Goal: Ask a question: Seek information or help from site administrators or community

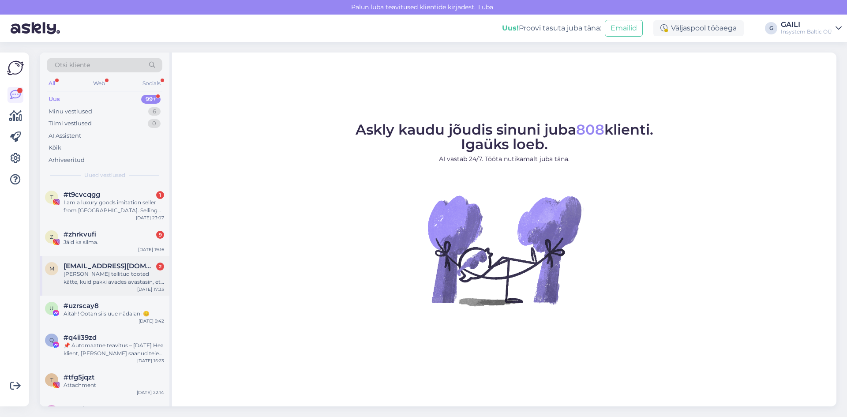
click at [116, 286] on div "[PERSON_NAME] tellitud tooted kätte, kuid pakki avades avastasin, et [PERSON_NA…" at bounding box center [114, 278] width 101 height 16
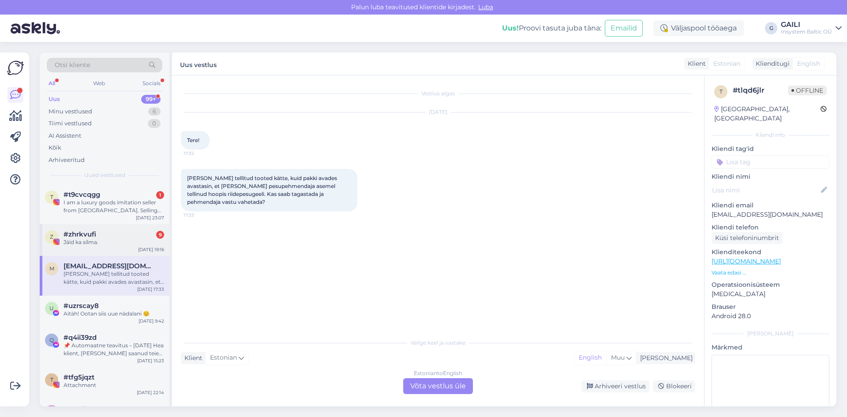
click at [108, 242] on div "Jäid ka silma." at bounding box center [114, 242] width 101 height 8
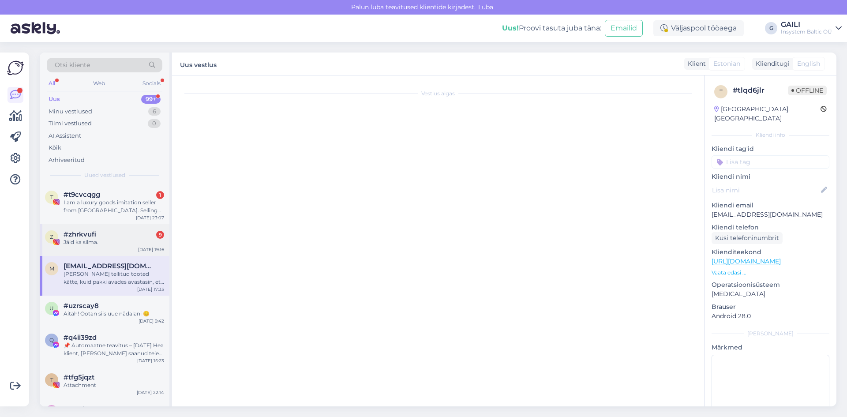
scroll to position [207, 0]
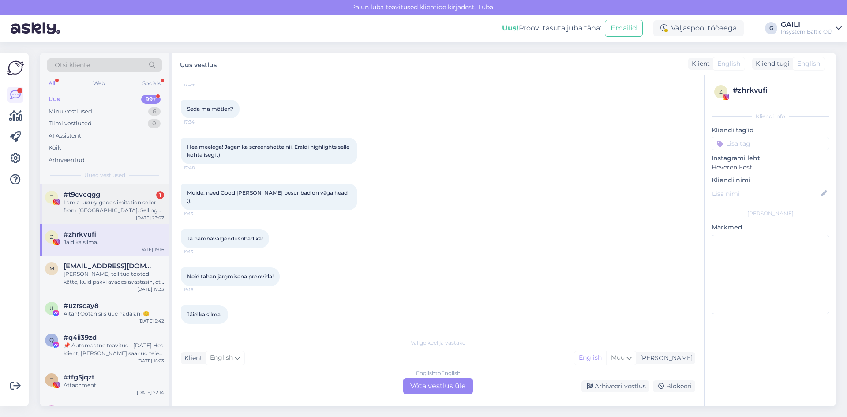
click at [108, 215] on div "t #t9cvcqgg 1 I am a luxury goods imitation seller from [GEOGRAPHIC_DATA]. Sell…" at bounding box center [105, 204] width 130 height 40
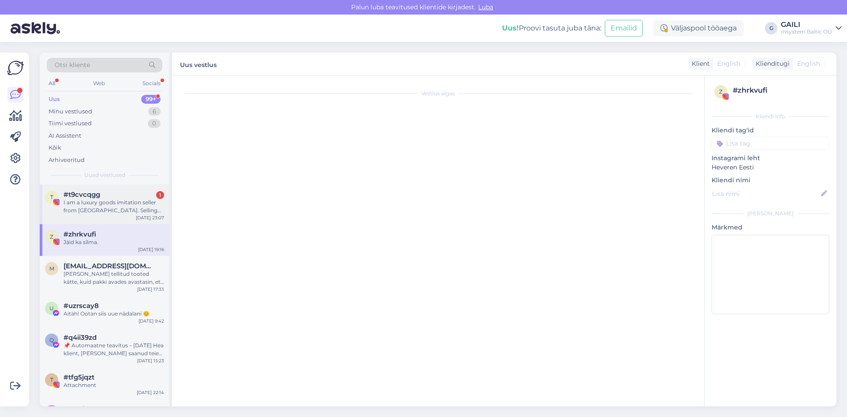
scroll to position [0, 0]
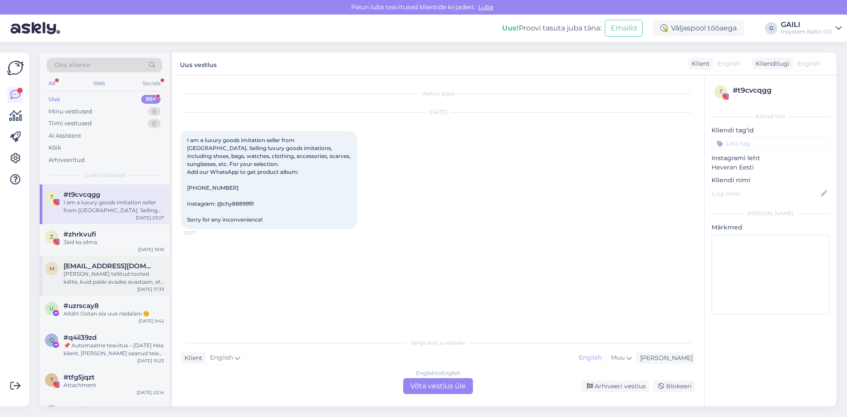
click at [98, 274] on div "[PERSON_NAME] tellitud tooted kätte, kuid pakki avades avastasin, et [PERSON_NA…" at bounding box center [114, 278] width 101 height 16
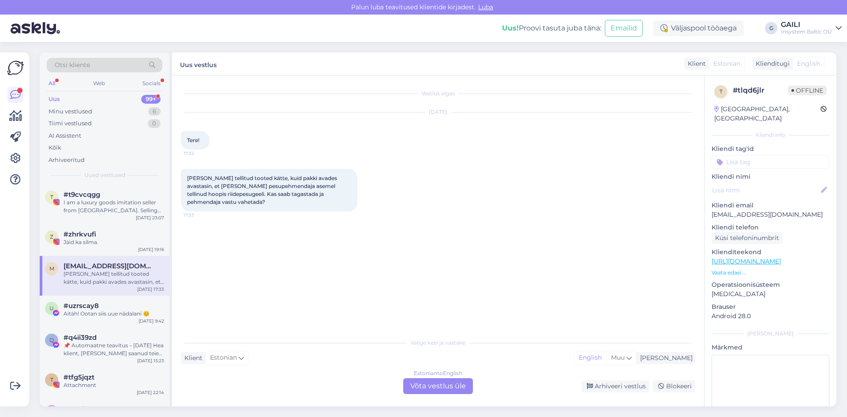
click at [448, 387] on div "Estonian to English Võta vestlus üle" at bounding box center [438, 386] width 70 height 16
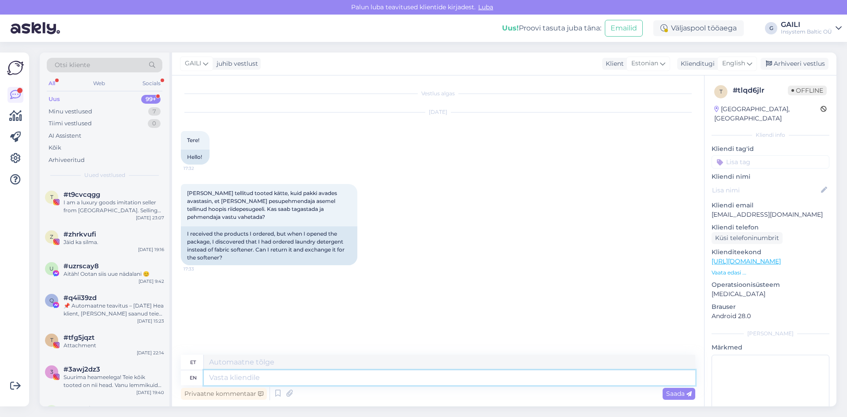
click at [518, 380] on textarea at bounding box center [450, 377] width 492 height 15
type textarea "Tere"
type textarea "Tere!"
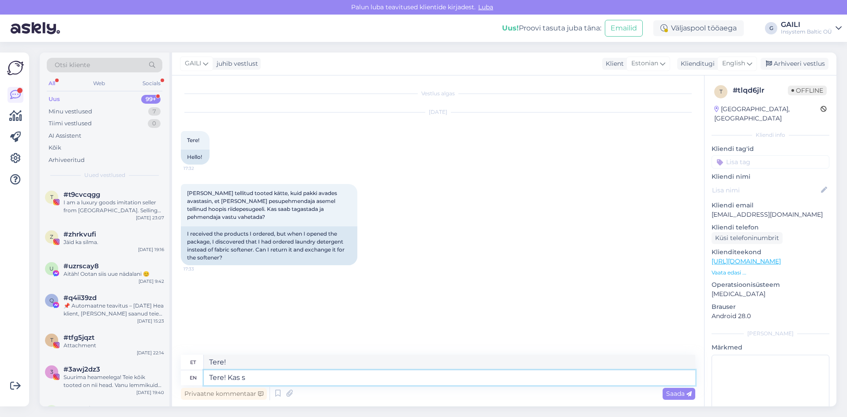
type textarea "Tere! Kas sa"
type textarea "Tere! Kas"
type textarea "Tere! Kas saaksite mu"
type textarea "Tere! Kas [PERSON_NAME]"
type textarea "Tere! Kas saaksite mulle pa"
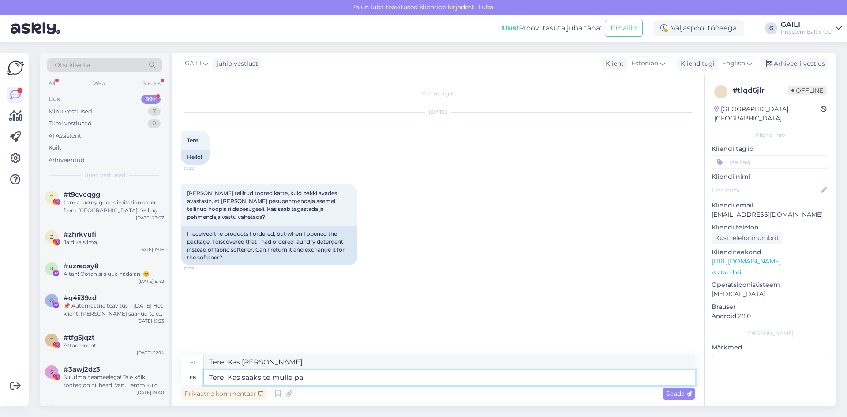
type textarea "Tere! Kas sa [PERSON_NAME] teada"
type textarea "Tere! Kas saaksite mulle palun"
type textarea "Tere! Kas saaksite mulle palun anda te"
type textarea "Tere! Kas saaksite mulle palun anda"
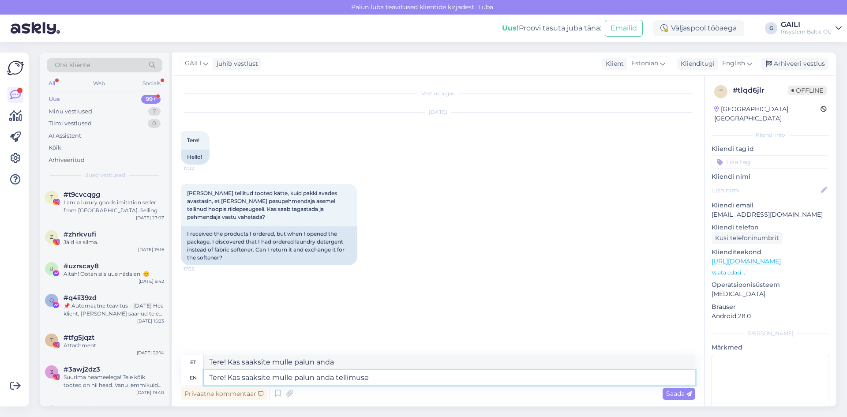
type textarea "Tere! Kas saaksite mulle palun anda tellimuse n"
type textarea "Tere! Kas saaksite mulle palun anda tellimuse"
type textarea "Tere! Kas saaksite mulle palun anda tellimuse numbri sa"
type textarea "Tere! Kas saaksite mulle palun anda tellimuse numbri"
type textarea "Tere! Kas saaksite mulle palun anda tellimuse numbri siis sa"
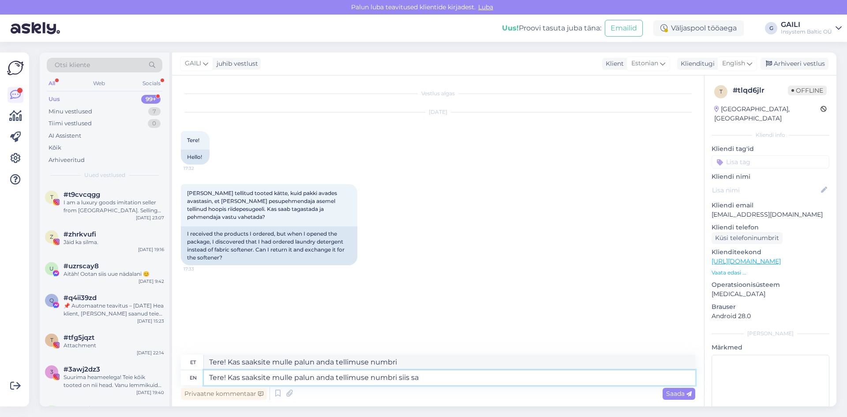
type textarea "Tere! Kas saaksite mulle palun anda tellimuse numbri siis"
type textarea "Tere! Kas saaksite mulle palun anda tellimuse numbri siis saame"
type textarea "Tere! Kas saaksite mulle palun anda tellimuse numbri siis saame täpsemalt"
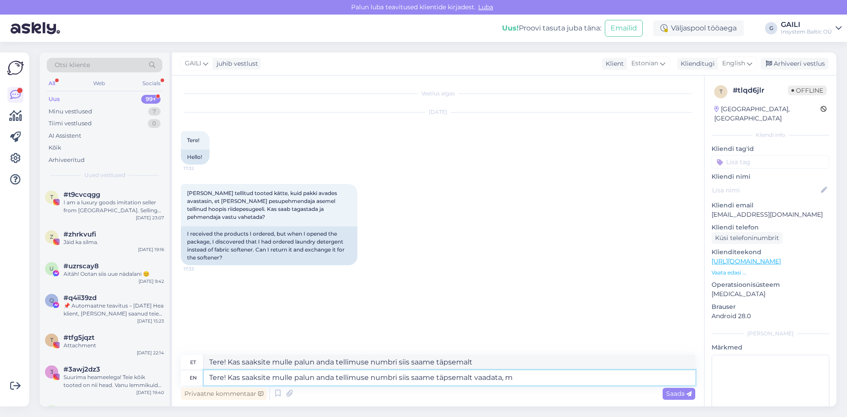
type textarea "Tere! Kas saaksite mulle palun anda tellimuse numbri siis saame täpsemalt vaada…"
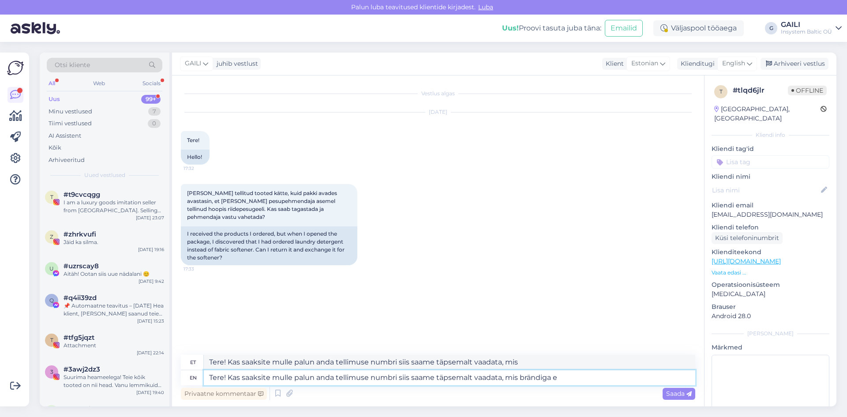
type textarea "Tere! Kas saaksite mulle palun anda tellimuse numbri siis saame täpsemalt vaada…"
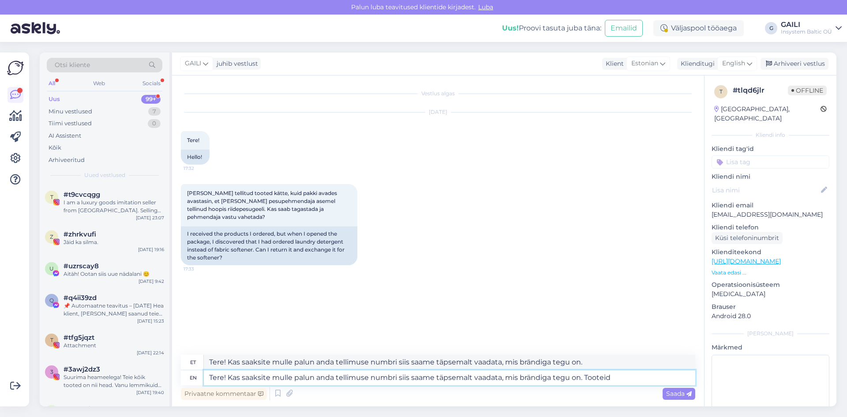
type textarea "Tere! Kas saaksite mulle palun anda tellimuse numbri siis saame täpsemalt vaada…"
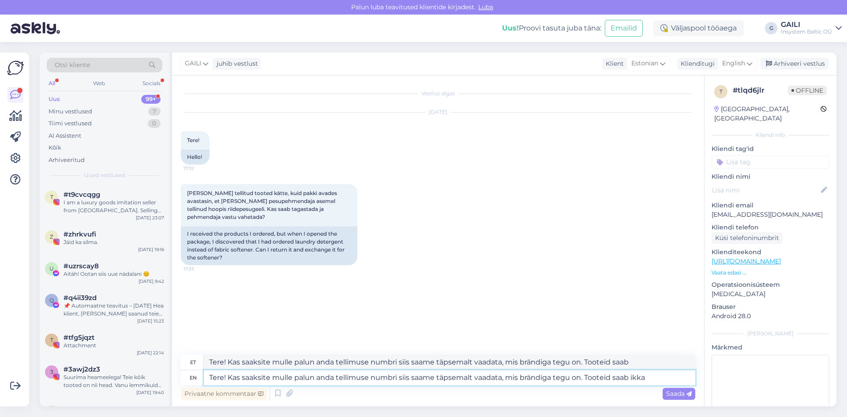
type textarea "Tere! Kas saaksite mulle palun anda tellimuse numbri siis saame täpsemalt vaada…"
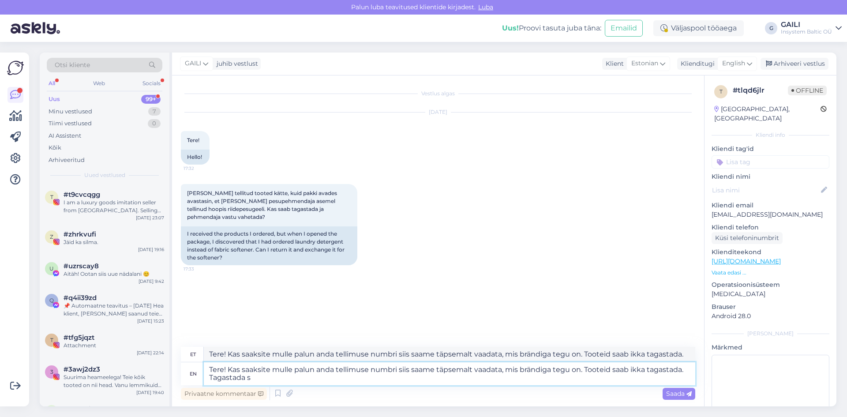
type textarea "Tere! Kas saaksite mulle palun anda tellimuse numbri siis saame täpsemalt vaada…"
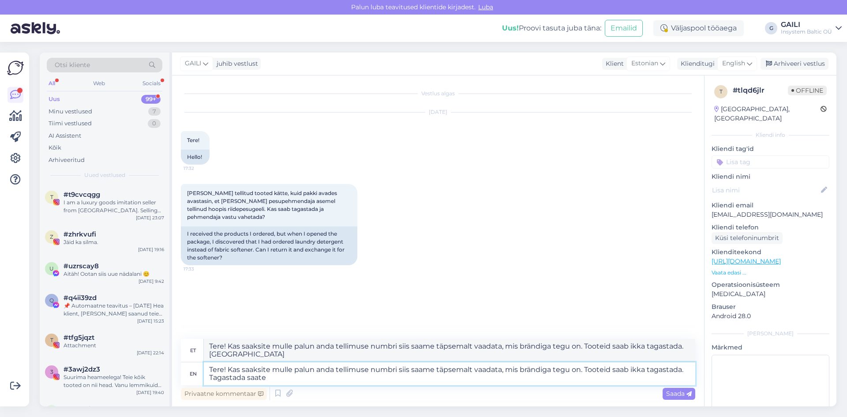
type textarea "Tere! Kas saaksite mulle palun anda tellimuse numbri siis saame täpsemalt vaada…"
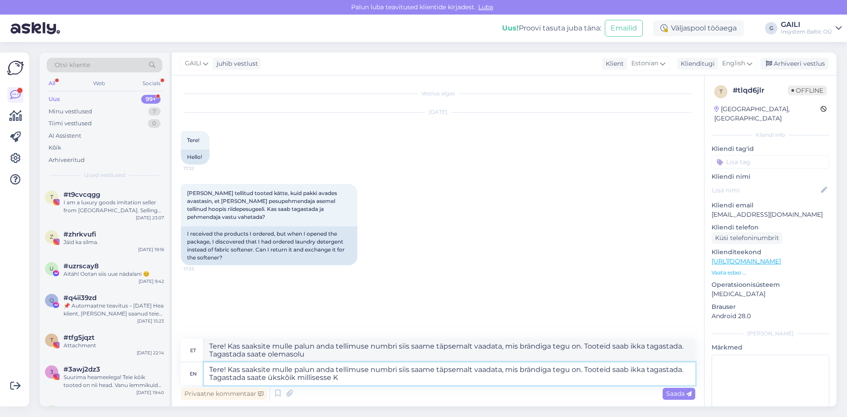
type textarea "Tere! Kas saaksite mulle palun anda tellimuse numbri siis saame täpsemalt vaada…"
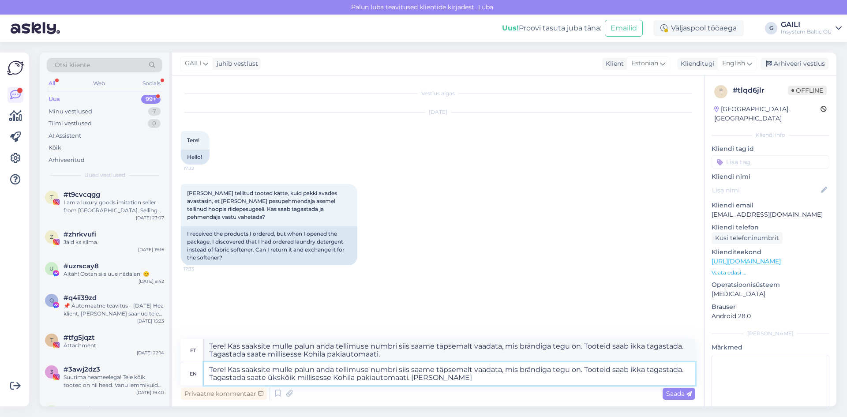
type textarea "Tere! Kas saaksite mulle palun anda tellimuse numbri siis saame täpsemalt vaada…"
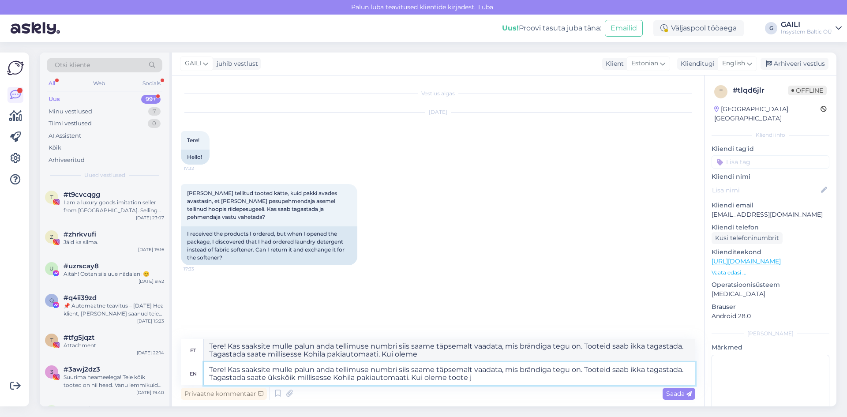
type textarea "Tere! Kas saaksite mulle palun anda tellimuse numbri siis saame täpsemalt vaada…"
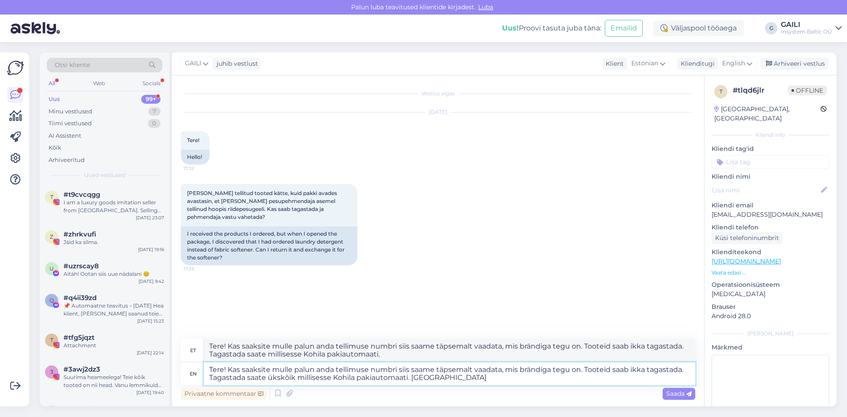
type textarea "Tere! Kas saaksite mulle palun anda tellimuse numbri siis saame täpsemalt vaada…"
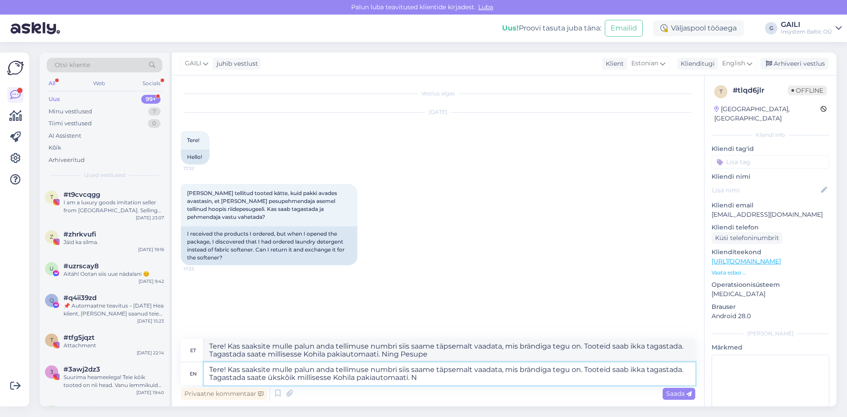
type textarea "Tere! Kas saaksite mulle palun anda tellimuse numbri siis saame täpsemalt vaada…"
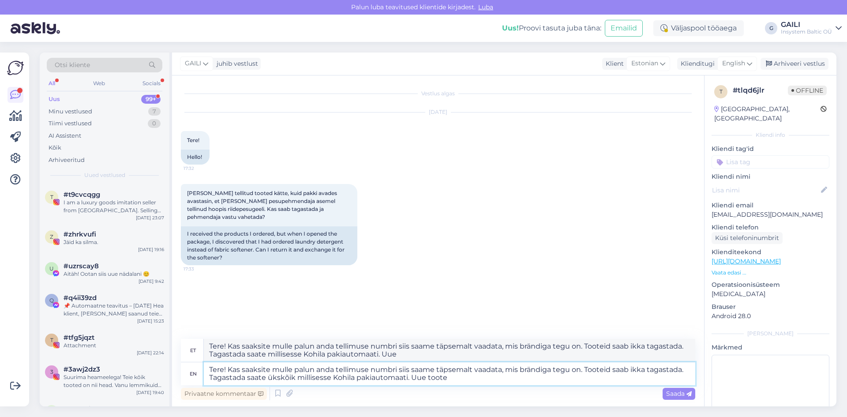
type textarea "Tere! Kas saaksite mulle palun anda tellimuse numbri siis saame täpsemalt vaada…"
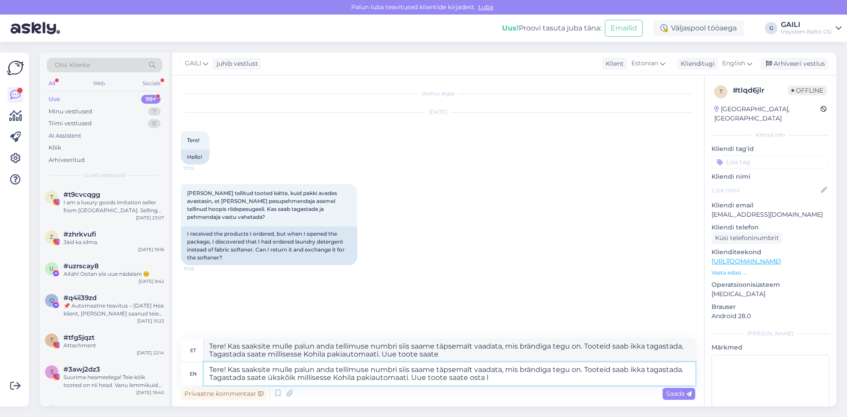
type textarea "Tere! Kas saaksite mulle palun anda tellimuse numbri siis saame täpsemalt vaada…"
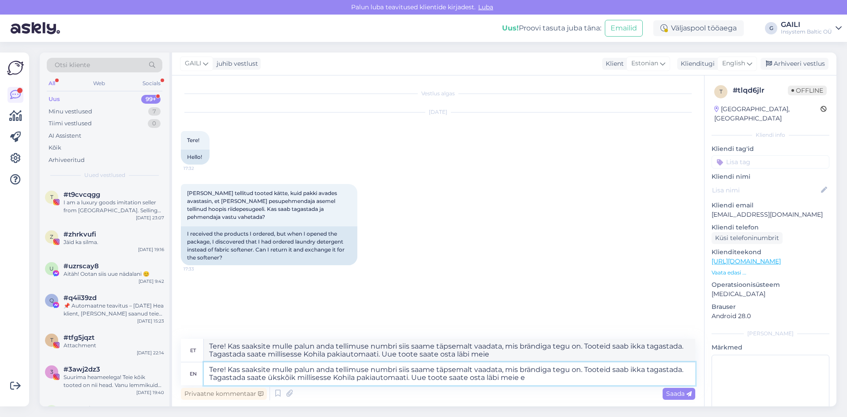
type textarea "Tere! Kas saaksite mulle palun anda tellimuse numbri siis saame täpsemalt vaada…"
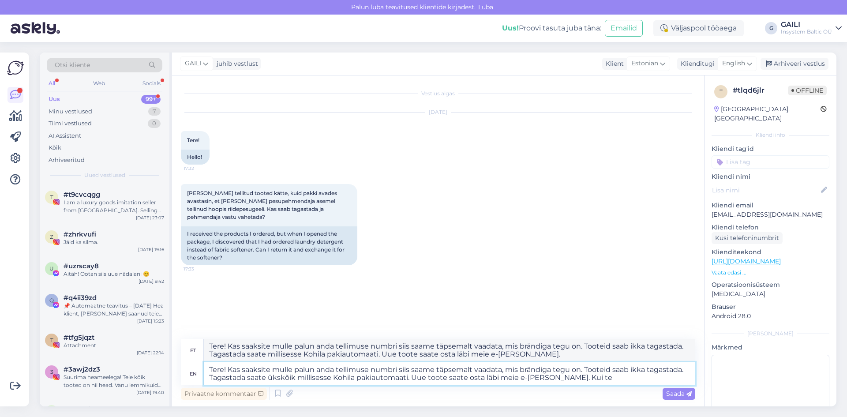
type textarea "Tere! Kas saaksite mulle palun anda tellimuse numbri siis saame täpsemalt vaada…"
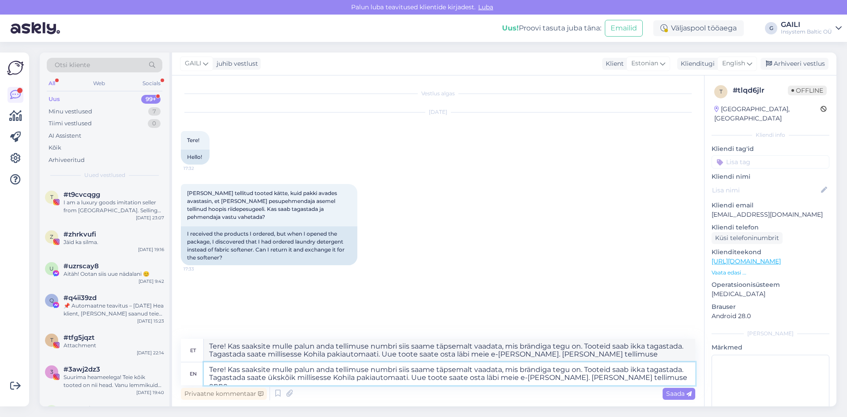
type textarea "Tere! Kas saaksite mulle palun anda tellimuse numbri siis saame täpsemalt vaada…"
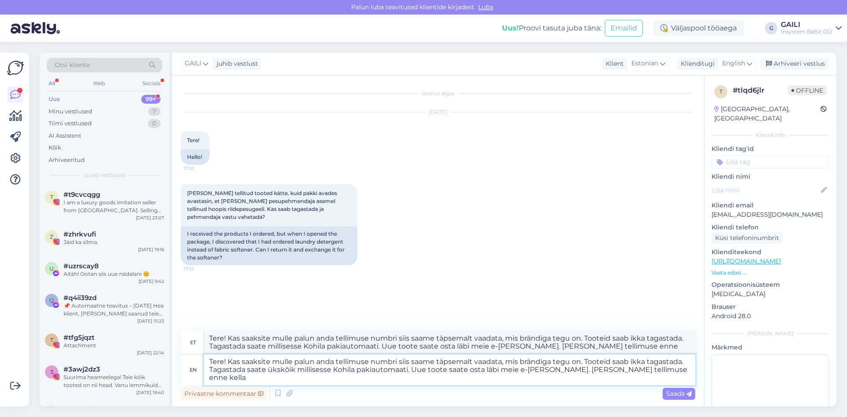
type textarea "Tere! Kas saaksite mulle palun anda tellimuse numbri siis saame täpsemalt vaada…"
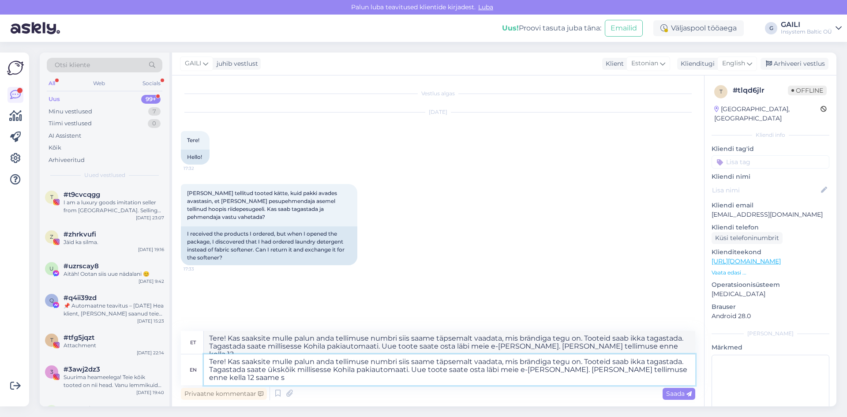
type textarea "Tere! Kas saaksite mulle palun anda tellimuse numbri siis saame täpsemalt vaada…"
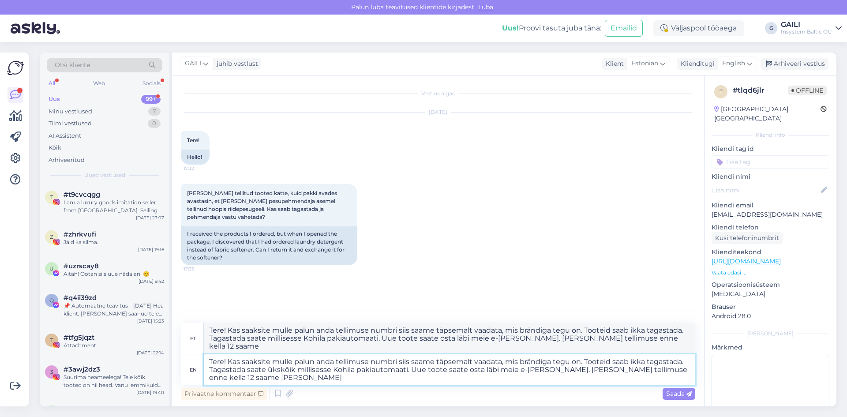
type textarea "Tere! Kas saaksite mulle palun anda tellimuse numbri siis saame täpsemalt vaada…"
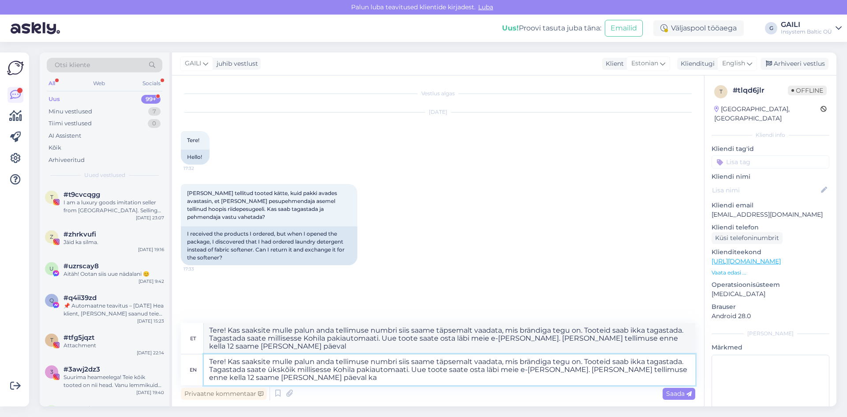
type textarea "Tere! Kas saaksite mulle palun anda tellimuse numbri siis saame täpsemalt vaada…"
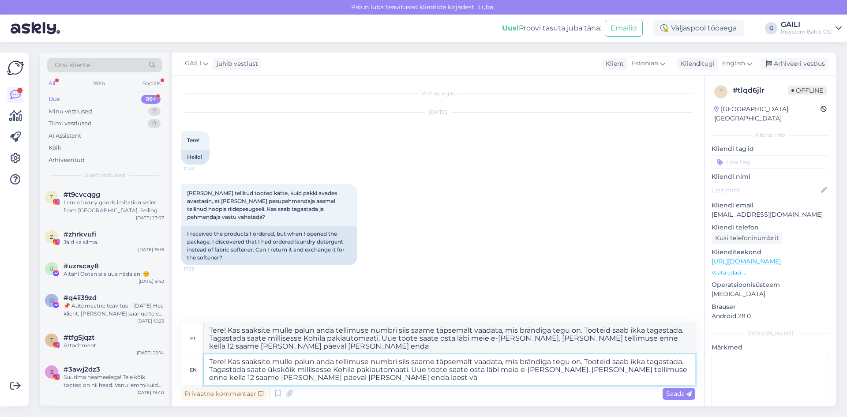
type textarea "Tere! Kas saaksite mulle palun anda tellimuse numbri siis saame täpsemalt vaada…"
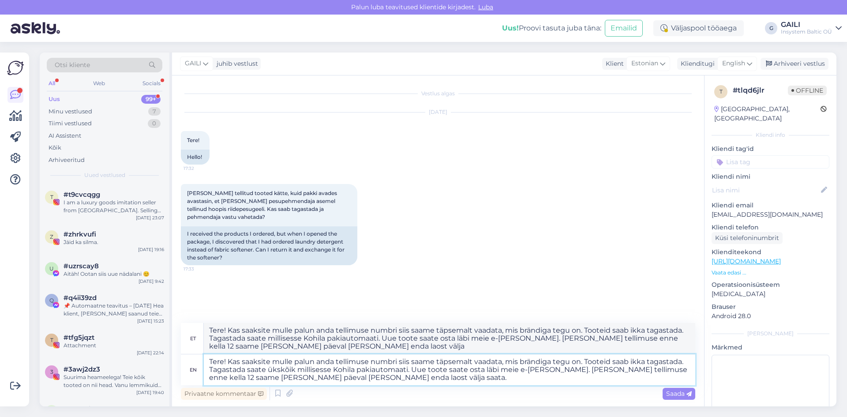
type textarea "Tere! Kas saaksite mulle palun anda tellimuse numbri siis saame täpsemalt vaada…"
drag, startPoint x: 373, startPoint y: 380, endPoint x: 207, endPoint y: 353, distance: 168.3
click at [207, 353] on div "et Tere! Kas saaksite mulle palun anda tellimuse numbri siis saame täpsemalt va…" at bounding box center [438, 354] width 515 height 62
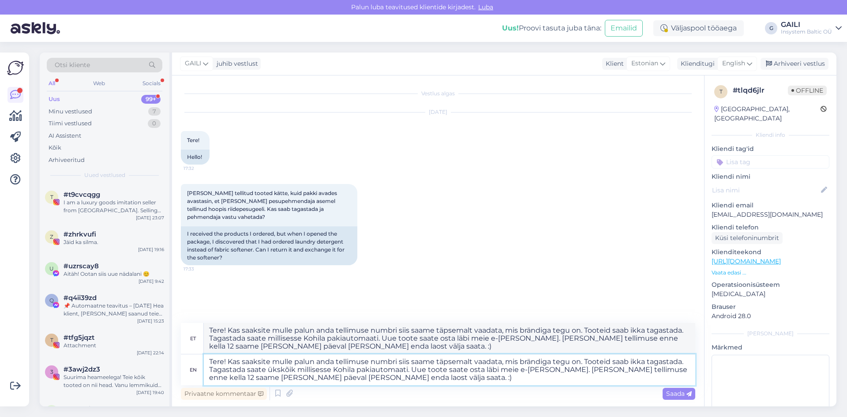
paste textarea "Kas saaksite palun edastada mulle tellimuse numbri – siis saame täpsemalt vaada…"
type textarea "Tere! Kas saaksite palun edastada mulle tellimuse numbri – siis saame täpsemalt…"
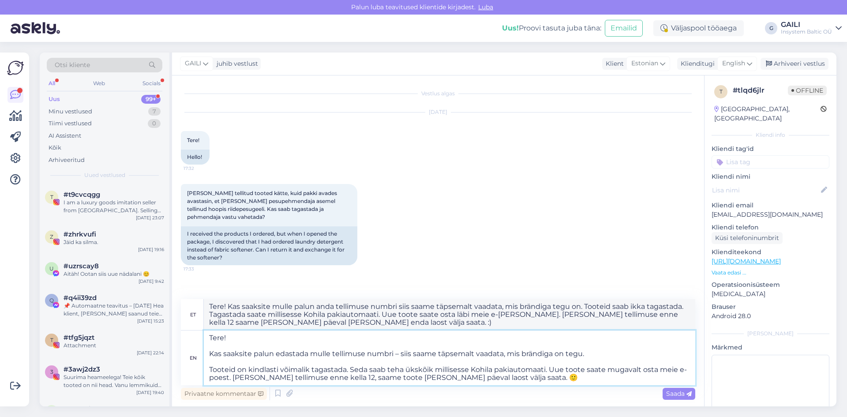
type textarea "Tere! Kas saaksite palun edastada mulle tellimuse numbri – siis saame täpsemalt…"
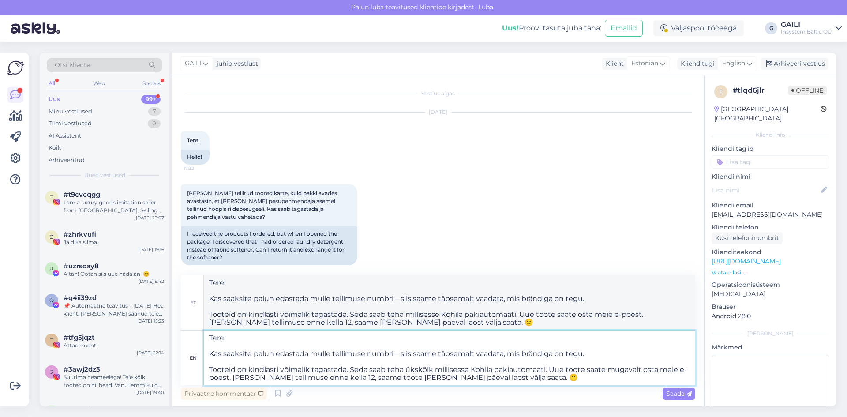
click at [210, 356] on textarea "Tere! Kas saaksite palun edastada mulle tellimuse numbri – siis saame täpsemalt…" at bounding box center [450, 358] width 492 height 55
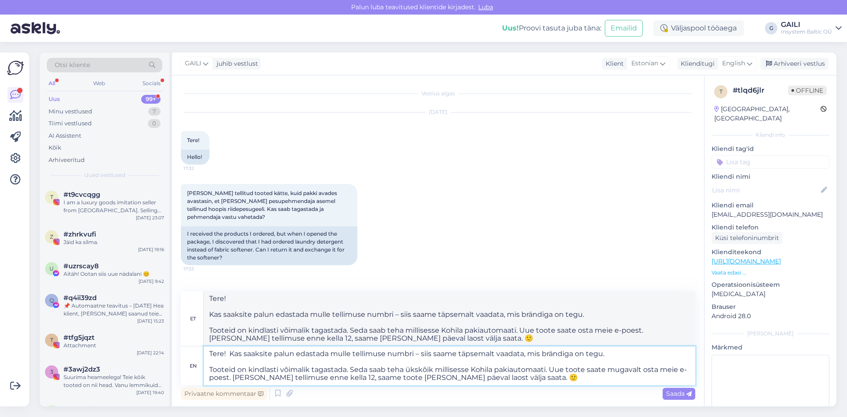
type textarea "Tere! Kas saaksite palun edastada mulle tellimuse numbri – siis saame täpsemalt…"
drag, startPoint x: 209, startPoint y: 371, endPoint x: 213, endPoint y: 371, distance: 4.4
click at [209, 371] on textarea "Tere! Kas saaksite palun edastada mulle tellimuse numbri – siis saame täpsemalt…" at bounding box center [450, 365] width 492 height 39
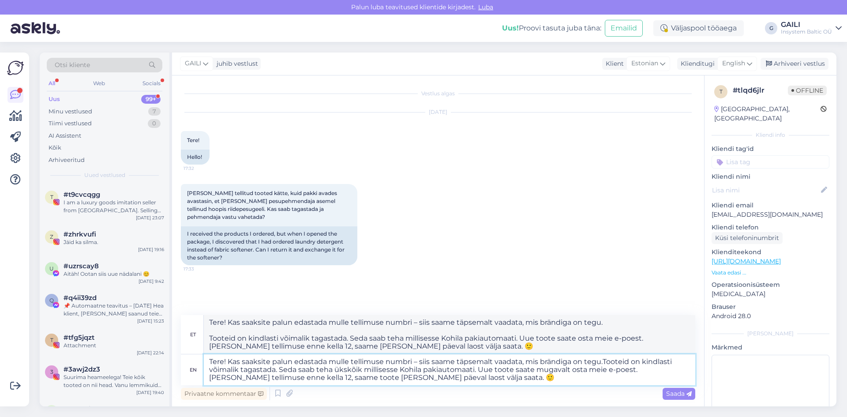
type textarea "Tere! Kas saaksite palun edastada mulle tellimuse numbri – siis saame täpsemalt…"
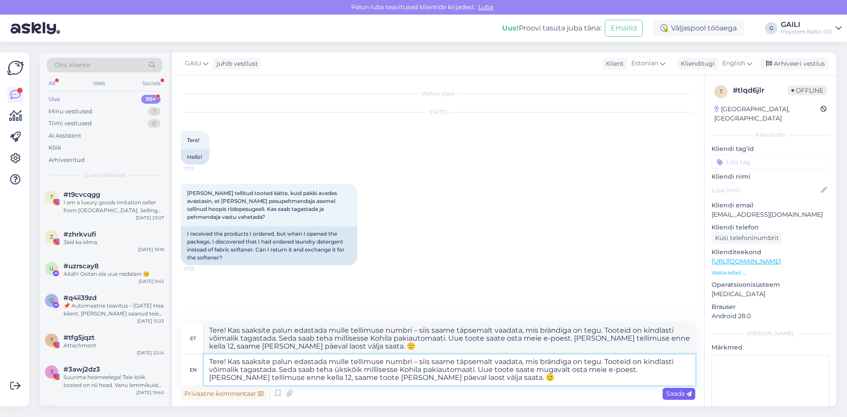
type textarea "Tere! Kas saaksite palun edastada mulle tellimuse numbri – siis saame täpsemalt…"
click at [683, 395] on span "Saada" at bounding box center [679, 394] width 26 height 8
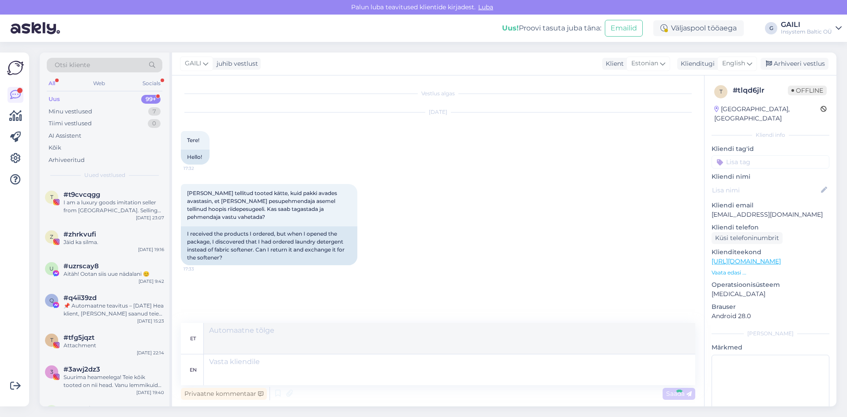
scroll to position [71, 0]
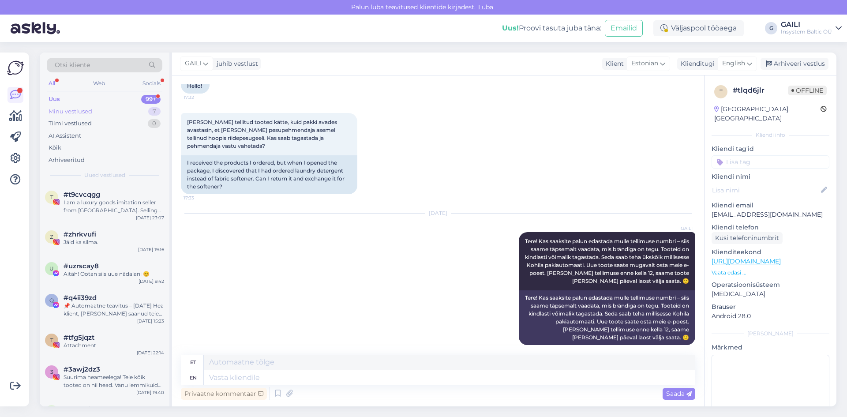
click at [87, 109] on div "Minu vestlused" at bounding box center [71, 111] width 44 height 9
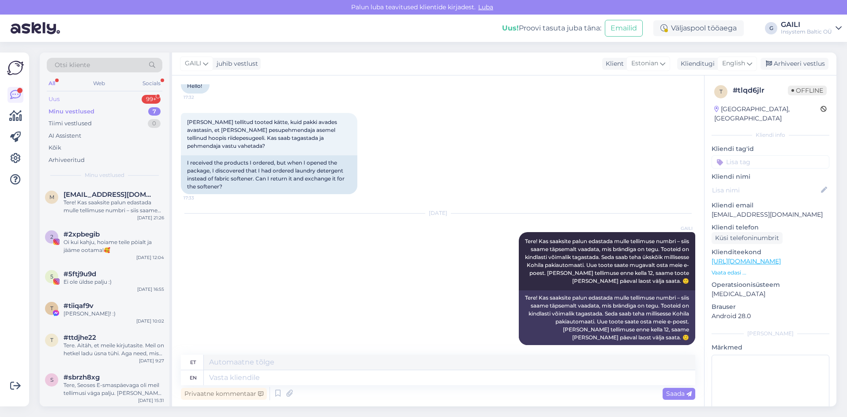
click at [87, 97] on div "Uus 99+" at bounding box center [105, 99] width 116 height 12
